Goal: Information Seeking & Learning: Learn about a topic

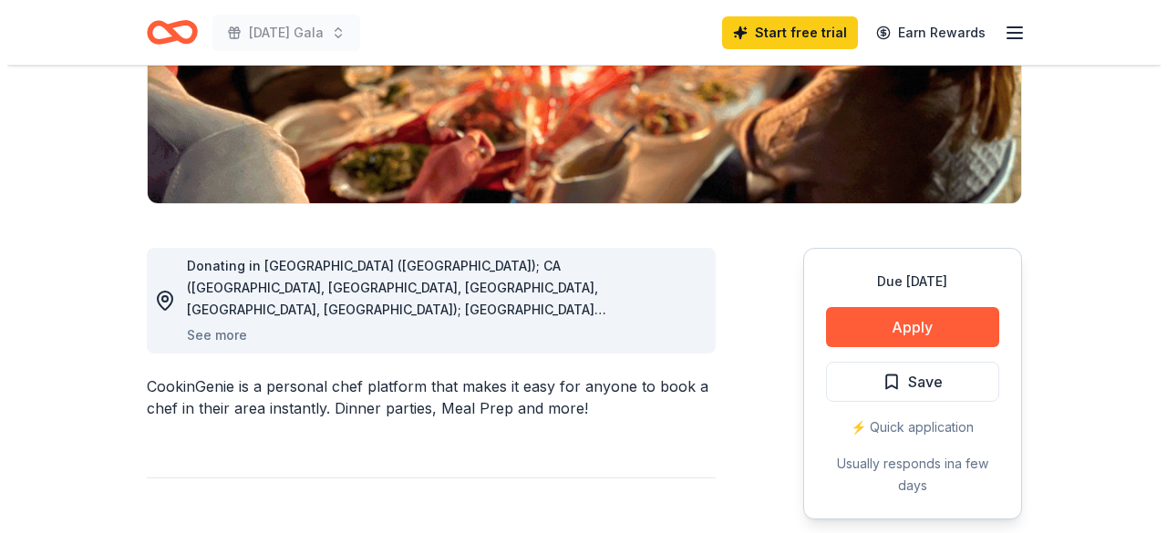
scroll to position [354, 0]
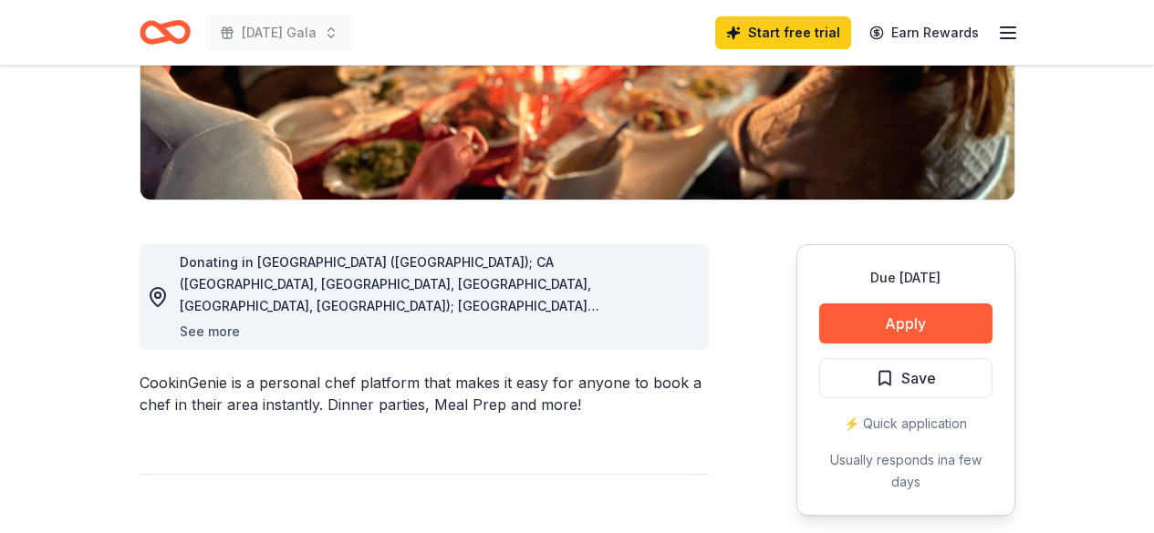
click at [220, 332] on button "See more" at bounding box center [210, 332] width 60 height 22
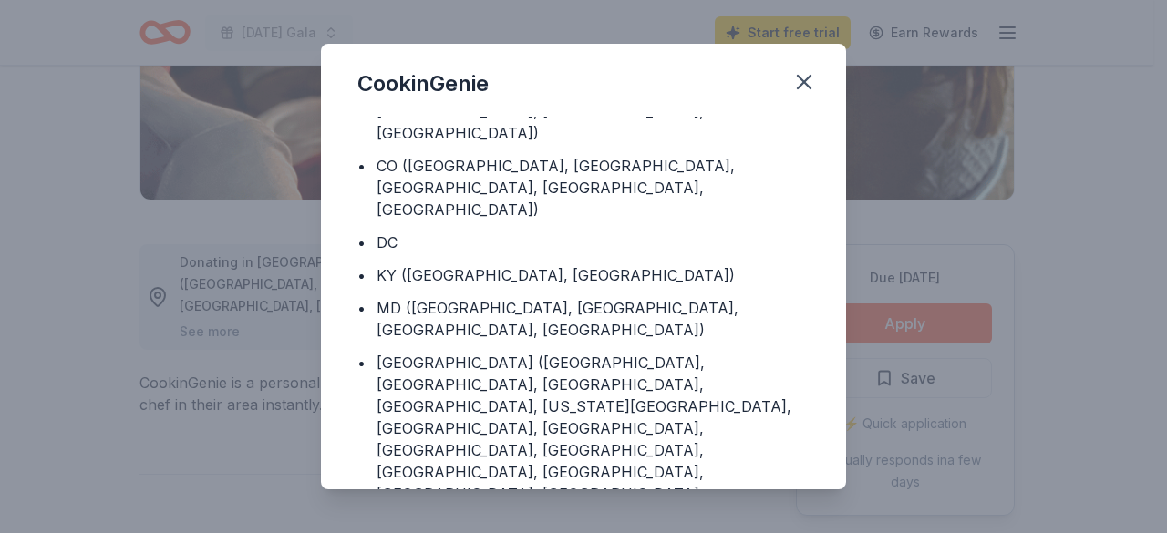
scroll to position [103, 0]
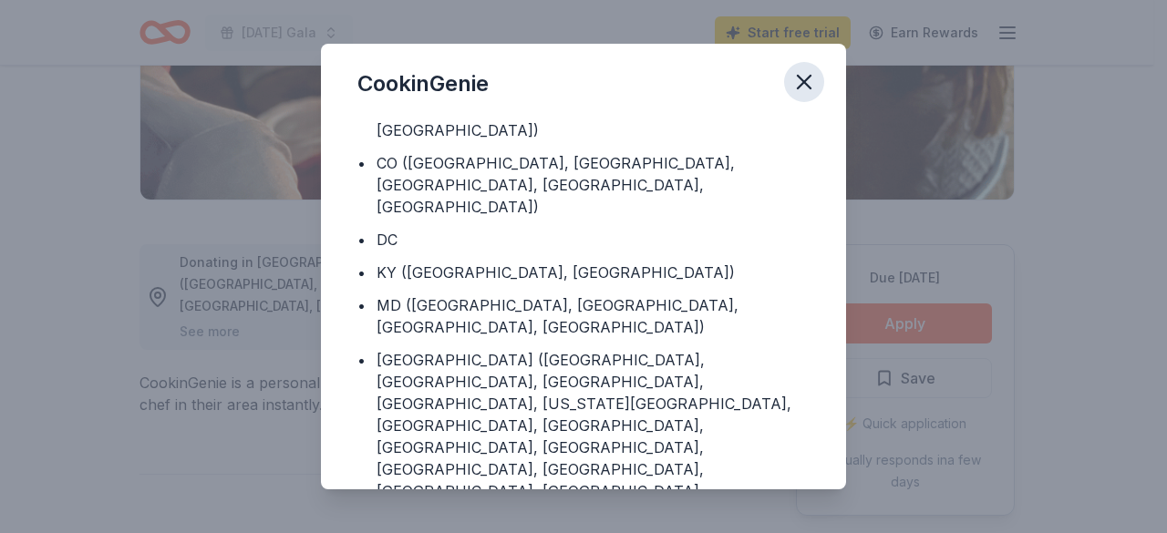
click at [806, 77] on icon "button" at bounding box center [805, 82] width 26 height 26
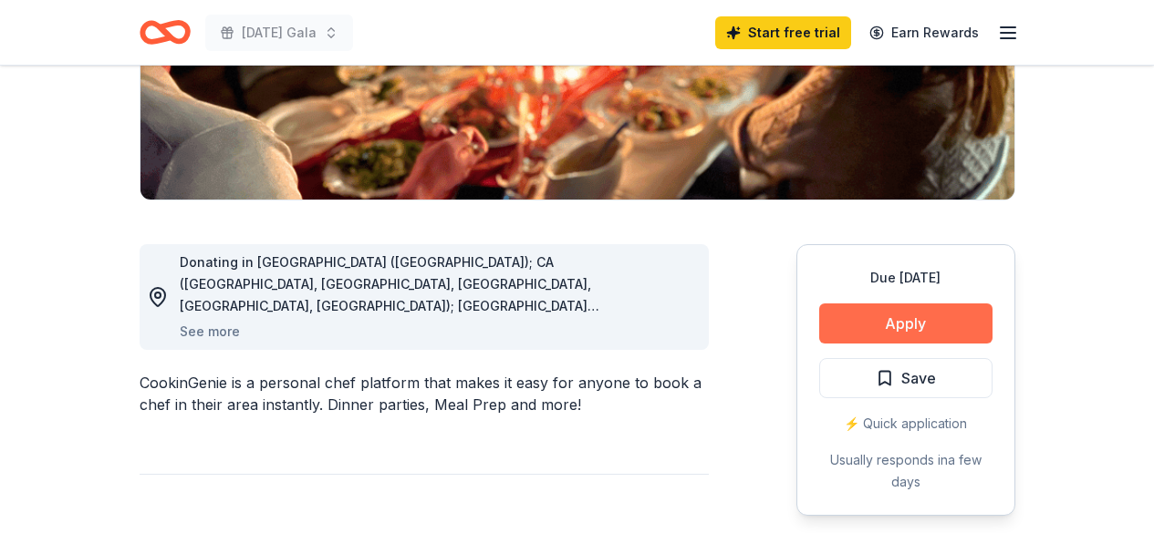
click at [831, 317] on button "Apply" at bounding box center [905, 324] width 173 height 40
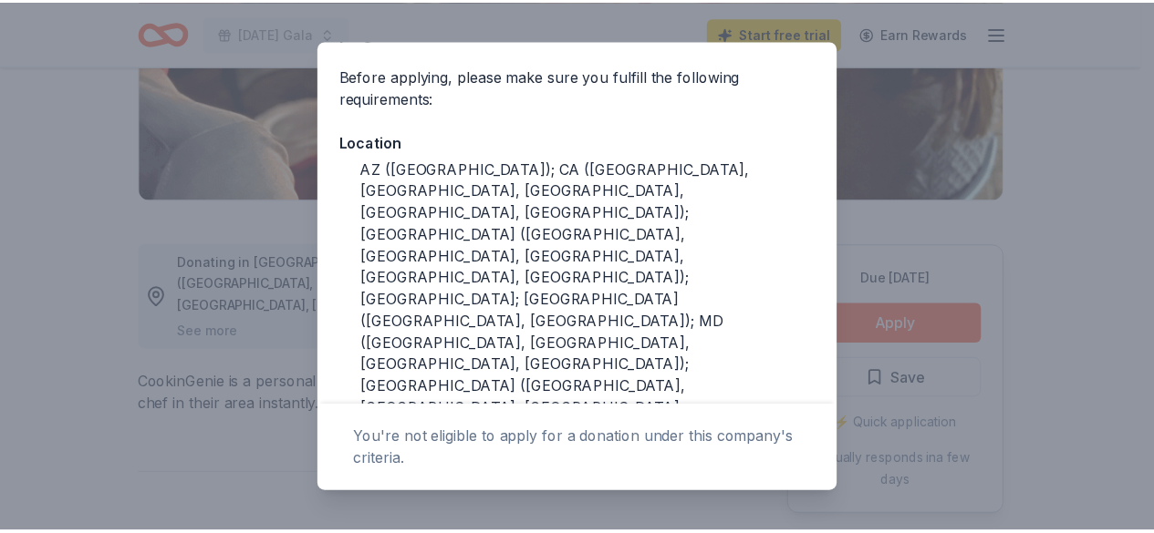
scroll to position [260, 0]
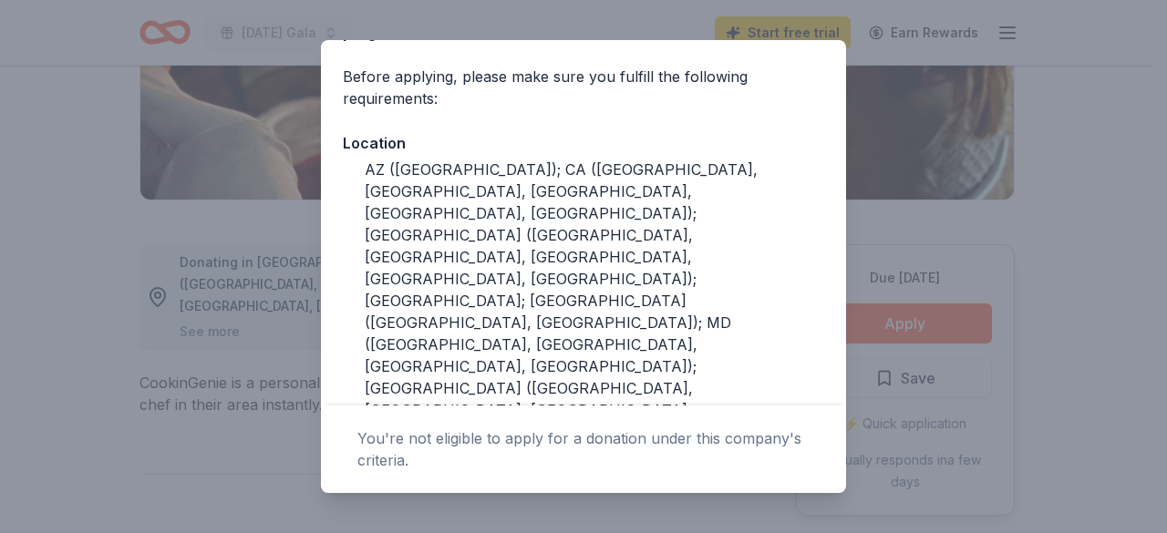
click at [1017, 282] on div "Donor Program Requirements The following requirements may not be met: This comp…" at bounding box center [583, 266] width 1167 height 533
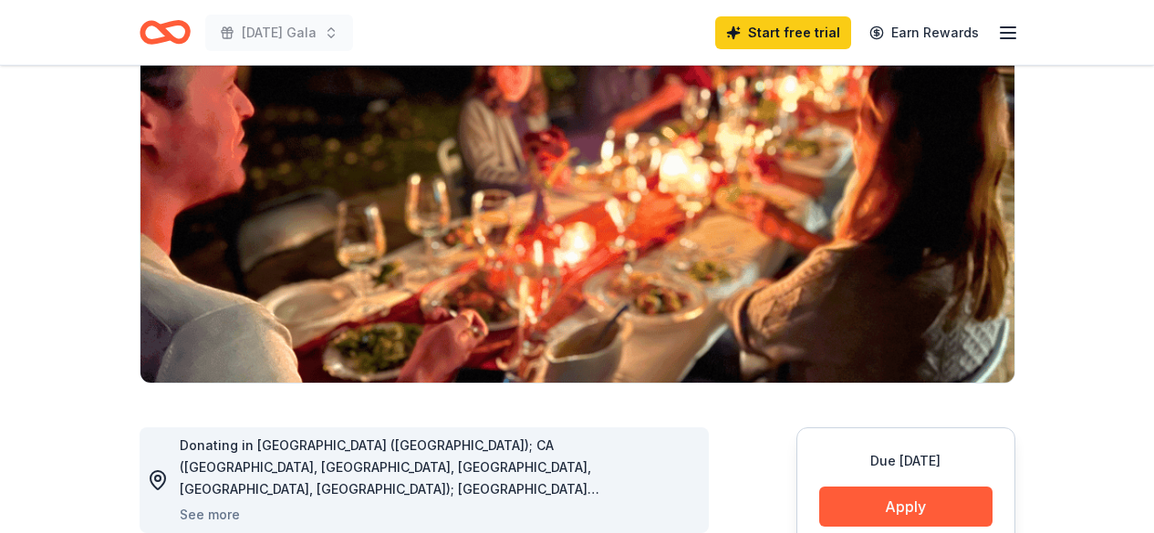
scroll to position [170, 0]
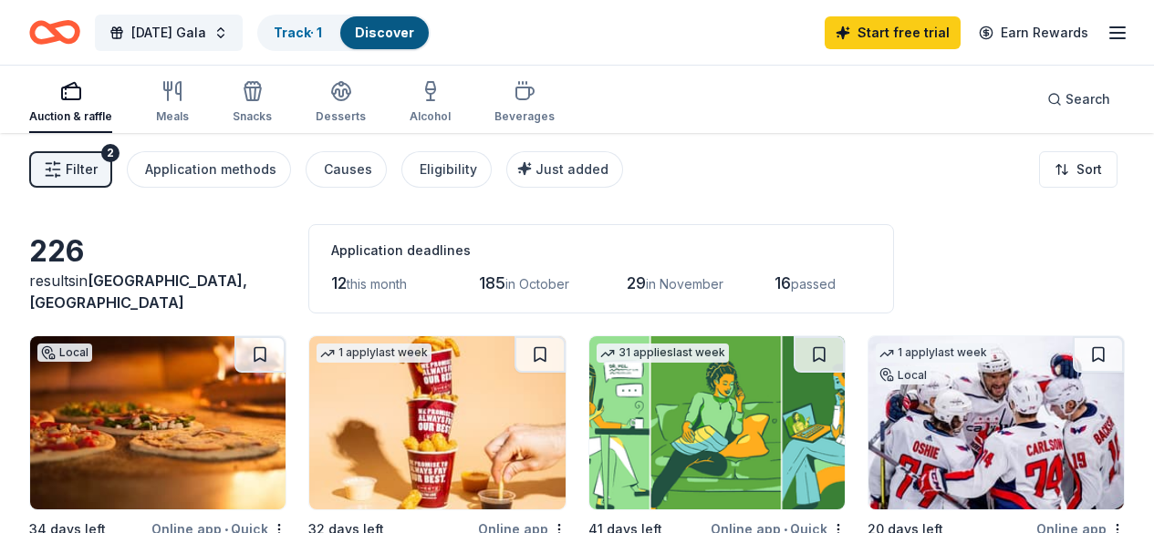
click at [74, 26] on icon "Home" at bounding box center [63, 32] width 28 height 18
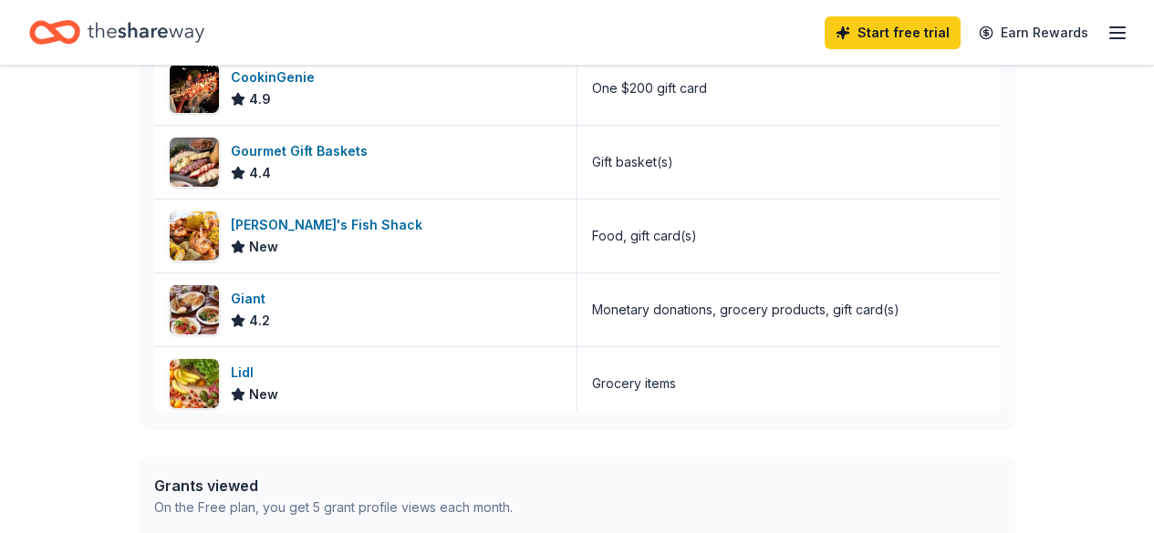
scroll to position [7, 0]
